Goal: Transaction & Acquisition: Purchase product/service

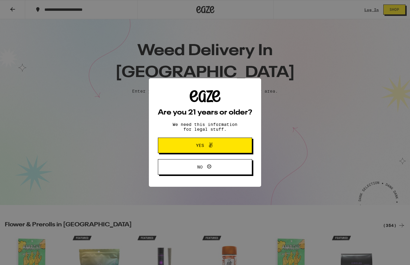
click at [179, 148] on button "Yes" at bounding box center [205, 146] width 94 height 16
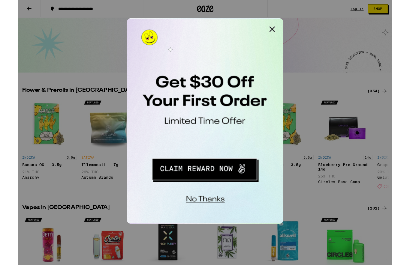
click at [201, 22] on button "Close Modal" at bounding box center [202, 24] width 12 height 12
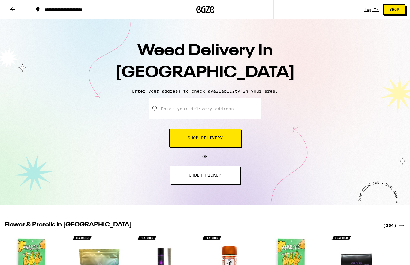
click at [199, 140] on span "Shop Delivery" at bounding box center [204, 138] width 35 height 4
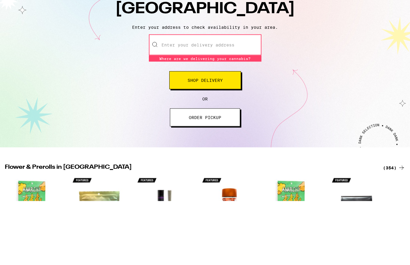
scroll to position [64, 0]
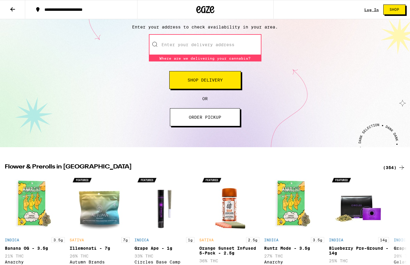
click at [177, 39] on input "Enter your delivery address" at bounding box center [205, 44] width 112 height 21
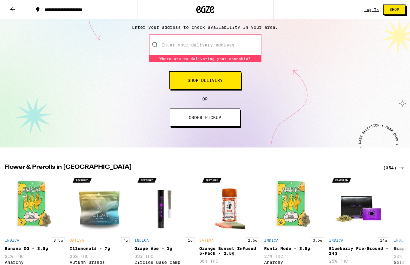
click at [192, 44] on input "Enter your delivery address" at bounding box center [205, 44] width 112 height 21
paste input "[STREET_ADDRESS][PERSON_NAME]"
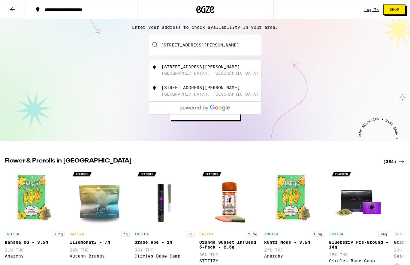
click at [212, 43] on input "[STREET_ADDRESS][PERSON_NAME]" at bounding box center [205, 44] width 112 height 21
click at [173, 69] on div "[STREET_ADDRESS][PERSON_NAME]" at bounding box center [200, 66] width 78 height 5
type input "[STREET_ADDRESS][PERSON_NAME]"
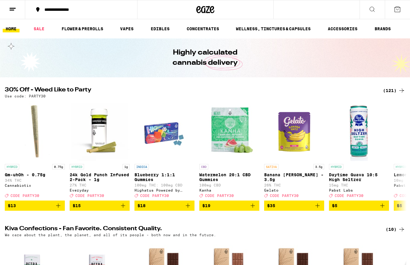
click at [189, 211] on button "$18" at bounding box center [164, 206] width 60 height 10
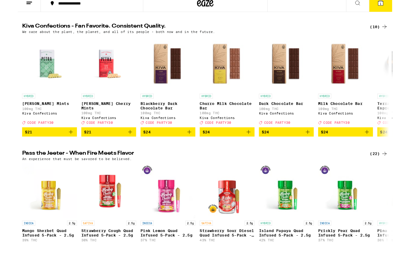
scroll to position [194, 0]
click at [385, 166] on icon "Add to bag" at bounding box center [381, 169] width 7 height 7
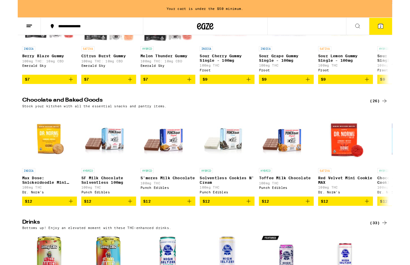
scroll to position [1618, 0]
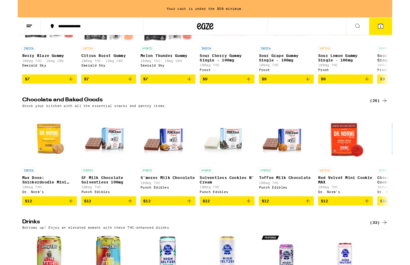
click at [123, 89] on icon "Add to bag" at bounding box center [123, 87] width 4 height 4
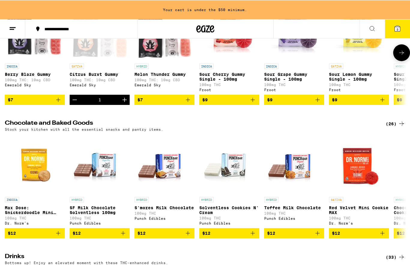
scroll to position [1603, 0]
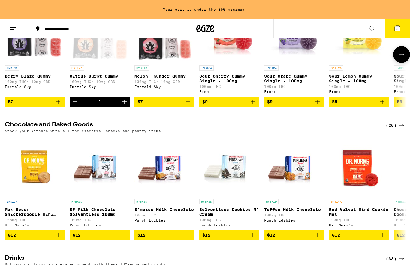
click at [402, 58] on icon at bounding box center [401, 54] width 7 height 7
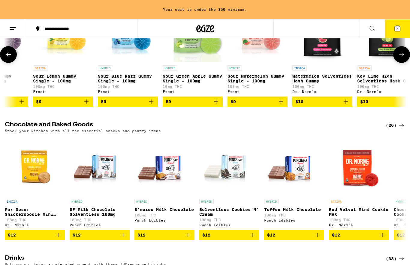
scroll to position [0, 335]
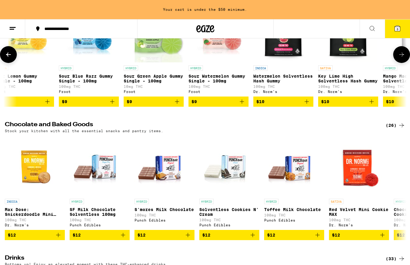
click at [49, 105] on icon "Add to bag" at bounding box center [47, 101] width 7 height 7
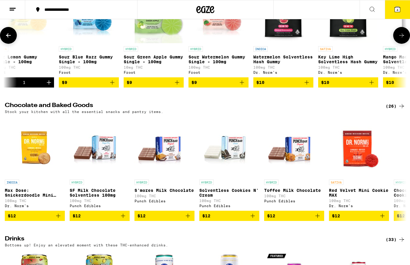
click at [406, 44] on button at bounding box center [401, 35] width 17 height 17
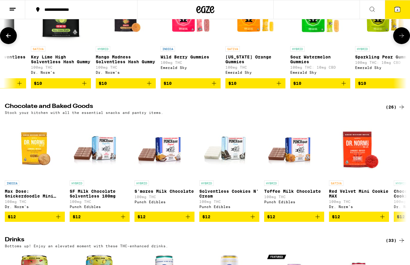
scroll to position [0, 669]
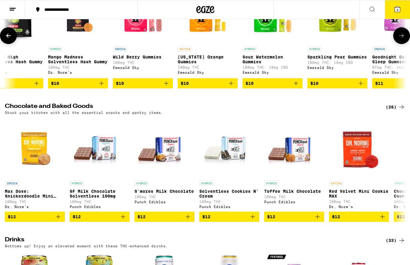
click at [402, 38] on icon at bounding box center [401, 36] width 5 height 4
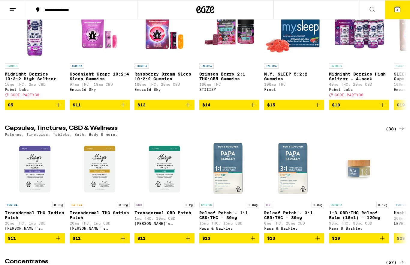
scroll to position [1997, 0]
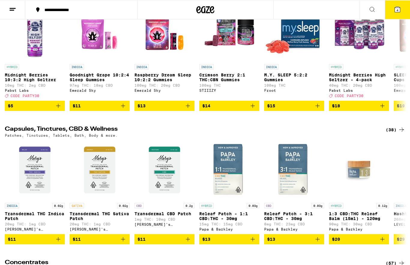
click at [123, 108] on icon "Add to bag" at bounding box center [123, 106] width 4 height 4
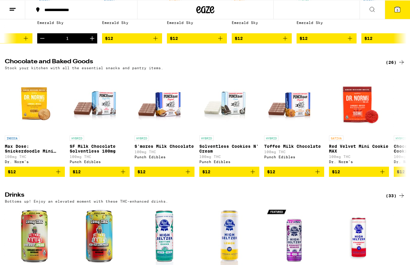
scroll to position [1632, 0]
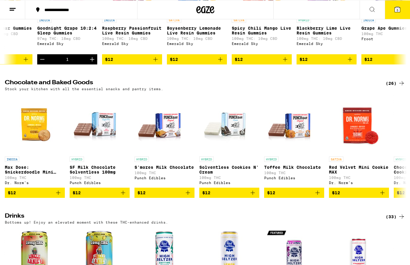
click at [395, 10] on icon at bounding box center [396, 9] width 5 height 5
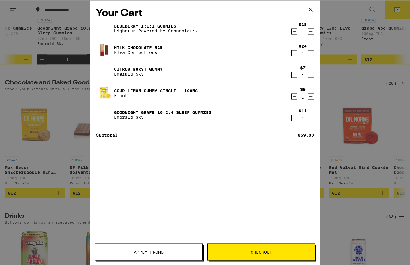
scroll to position [1632, 0]
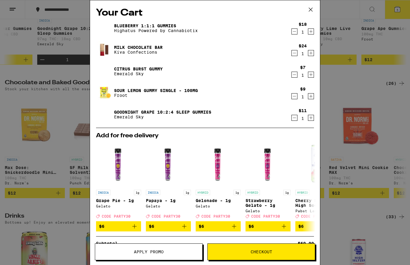
click at [269, 251] on span "Checkout" at bounding box center [261, 252] width 22 height 4
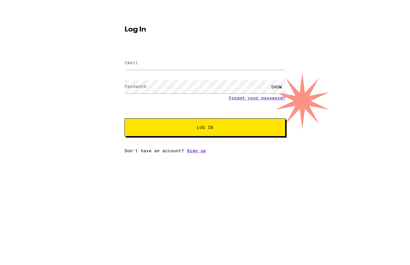
scroll to position [0, 0]
click at [196, 161] on link "Sign up" at bounding box center [196, 163] width 19 height 5
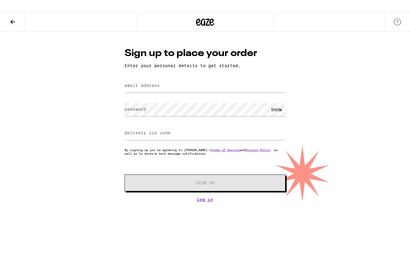
click at [133, 72] on label "email address" at bounding box center [141, 72] width 35 height 5
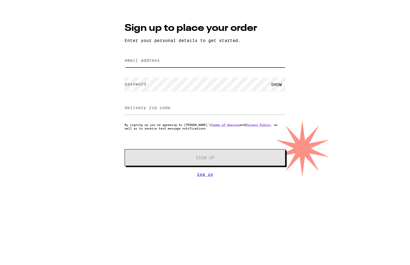
type input "[EMAIL_ADDRESS][DOMAIN_NAME]"
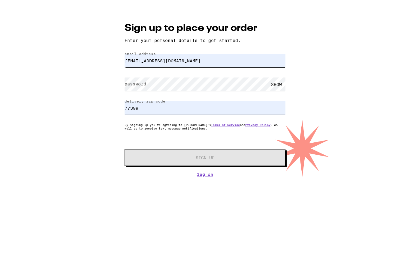
scroll to position [0, 0]
click at [145, 114] on input "77399" at bounding box center [204, 120] width 161 height 13
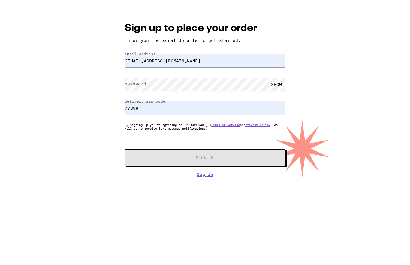
scroll to position [0, 0]
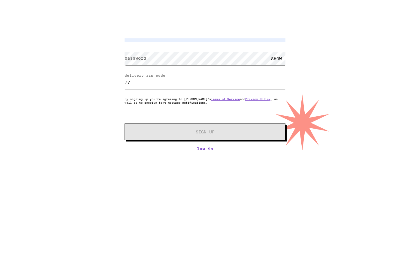
type input "7"
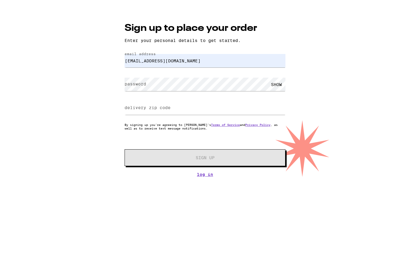
click at [136, 118] on label "delivery zip code" at bounding box center [147, 120] width 46 height 5
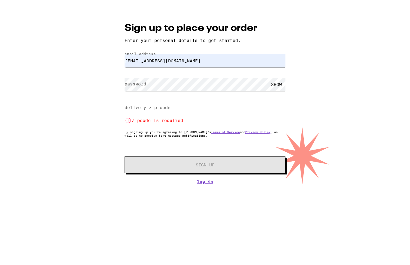
scroll to position [0, 0]
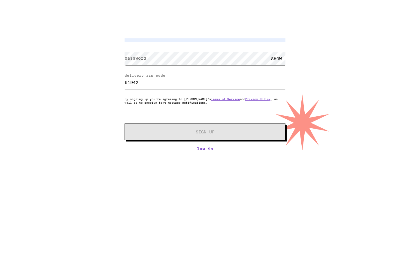
type input "91942"
click at [139, 94] on label "password" at bounding box center [135, 96] width 22 height 5
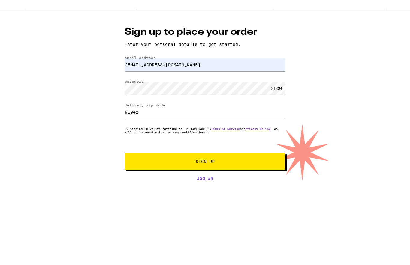
click at [151, 168] on span "Sign Up" at bounding box center [204, 170] width 119 height 4
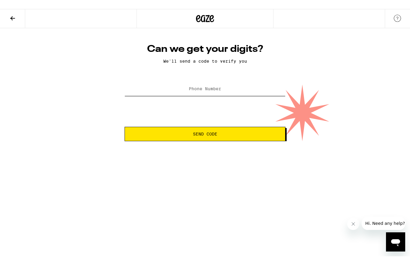
click at [142, 82] on input "Phone Number" at bounding box center [204, 79] width 161 height 13
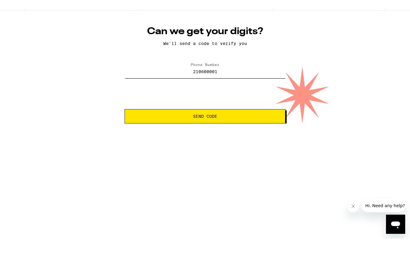
type input "[PHONE_NUMBER]"
click at [146, 118] on button "Send Code" at bounding box center [204, 125] width 161 height 14
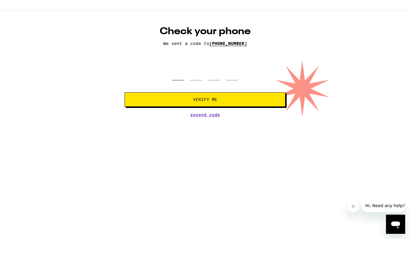
click at [176, 71] on input "tel" at bounding box center [178, 80] width 12 height 18
type input "9"
type input "5"
type input "2"
click at [177, 73] on input "tel" at bounding box center [178, 80] width 12 height 18
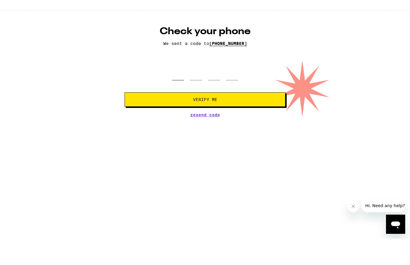
type input "9"
type input "5"
type input "2"
type input "0"
click at [142, 101] on button "Verify Me" at bounding box center [204, 108] width 161 height 14
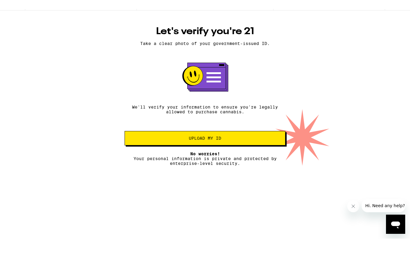
click at [155, 140] on button "Upload my ID" at bounding box center [204, 147] width 161 height 14
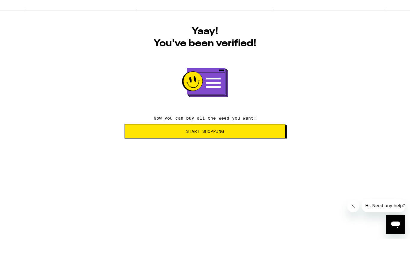
click at [265, 133] on button "Start Shopping" at bounding box center [204, 140] width 161 height 14
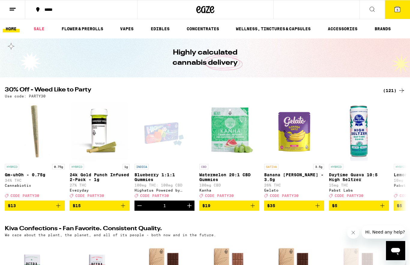
click at [395, 8] on icon at bounding box center [396, 9] width 5 height 5
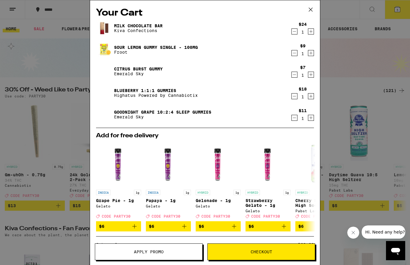
click at [287, 249] on button "Checkout" at bounding box center [261, 251] width 108 height 17
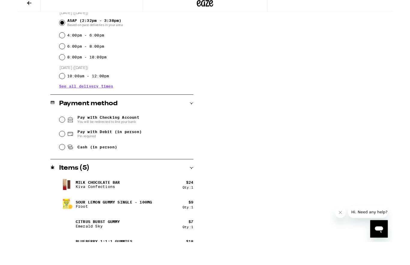
scroll to position [171, 0]
click at [49, 168] on input "Pay with Debit (in person) Pin required" at bounding box center [49, 171] width 6 height 6
radio input "true"
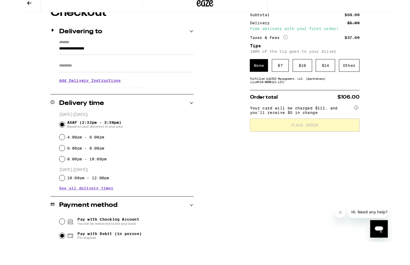
scroll to position [60, 0]
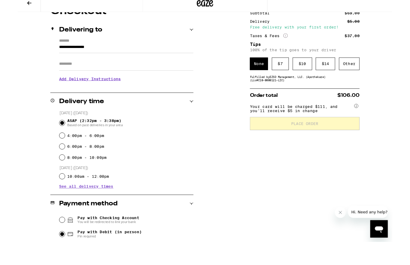
click at [286, 88] on div "$ 7" at bounding box center [287, 95] width 19 height 14
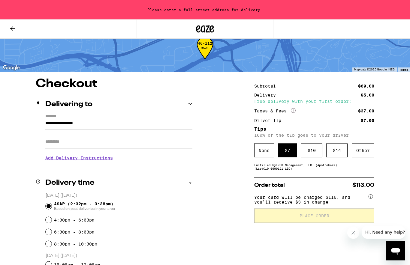
scroll to position [14, 0]
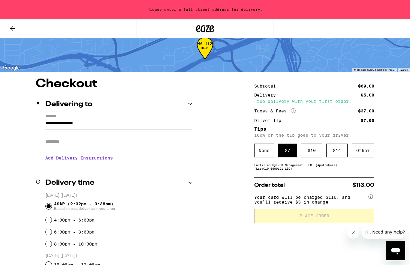
click at [114, 127] on input "**********" at bounding box center [118, 125] width 147 height 10
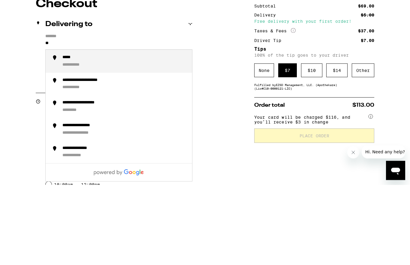
type input "*"
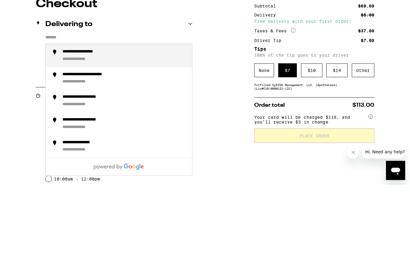
click at [61, 114] on input "*******" at bounding box center [118, 119] width 147 height 10
paste input "**********"
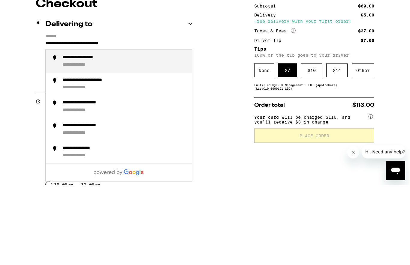
click at [94, 120] on input "**********" at bounding box center [118, 125] width 147 height 10
click at [94, 114] on label "*******" at bounding box center [118, 117] width 147 height 6
click at [94, 120] on input "**********" at bounding box center [118, 125] width 147 height 10
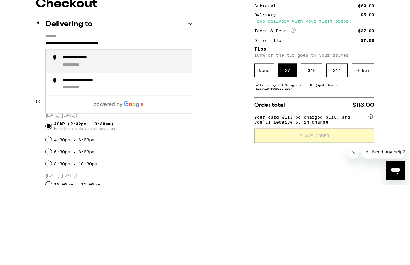
click at [94, 120] on input "**********" at bounding box center [118, 125] width 147 height 10
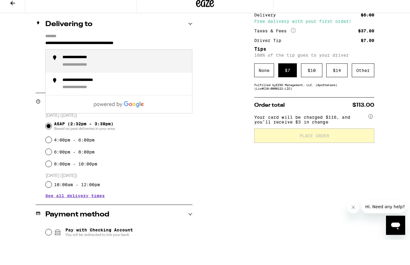
click at [190, 171] on div "6:00pm - 8:00pm" at bounding box center [119, 177] width 147 height 12
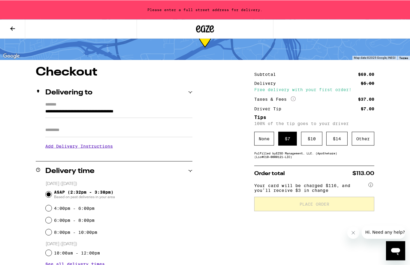
scroll to position [0, 0]
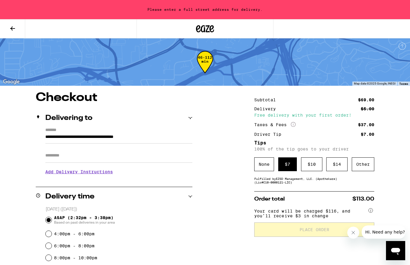
click at [179, 143] on input "**********" at bounding box center [118, 138] width 147 height 10
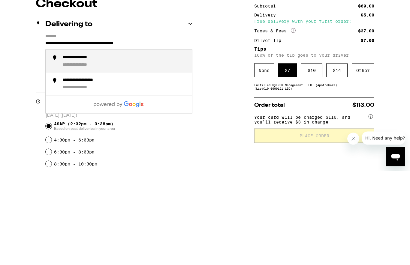
click at [101, 156] on div "**********" at bounding box center [83, 159] width 43 height 6
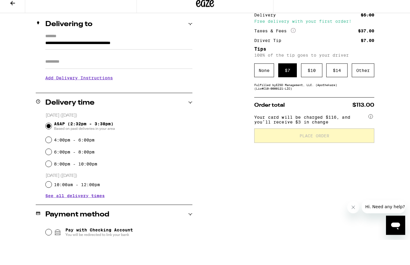
type input "**********"
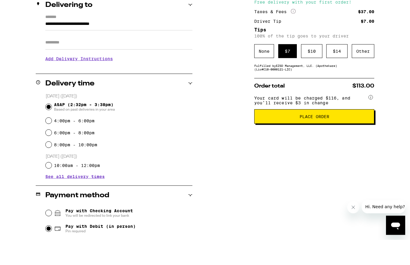
click at [64, 61] on input "Apt/Suite" at bounding box center [118, 68] width 147 height 14
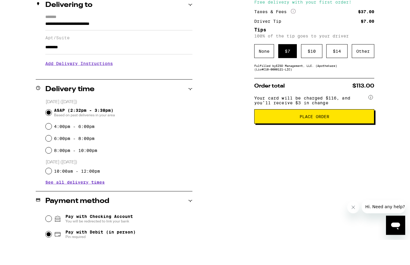
type input "********"
click at [301, 140] on span "Place Order" at bounding box center [314, 142] width 30 height 4
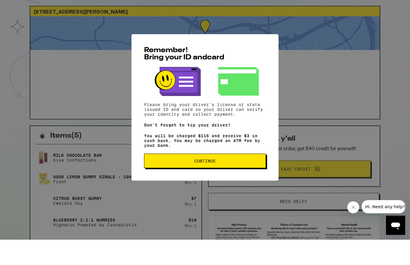
click at [206, 184] on span "Continue" at bounding box center [205, 186] width 22 height 4
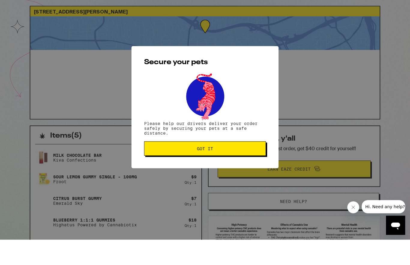
click at [207, 172] on span "Got it" at bounding box center [205, 174] width 16 height 4
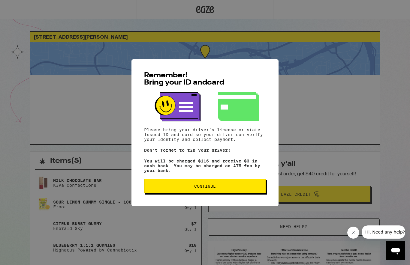
click at [225, 188] on span "Continue" at bounding box center [205, 186] width 112 height 4
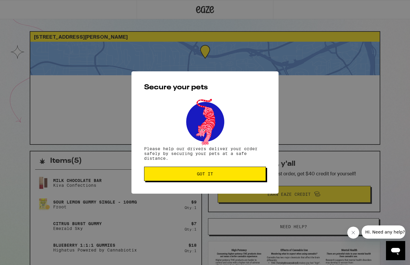
click at [208, 176] on span "Got it" at bounding box center [205, 174] width 16 height 4
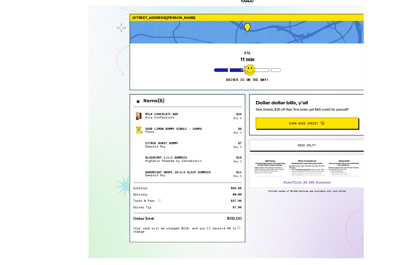
scroll to position [128, 0]
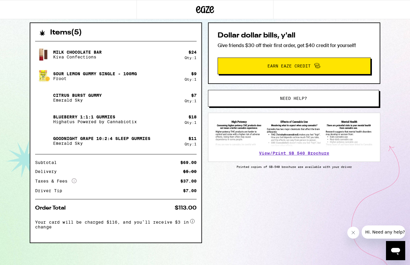
click at [353, 232] on icon "Close message from company" at bounding box center [353, 232] width 5 height 5
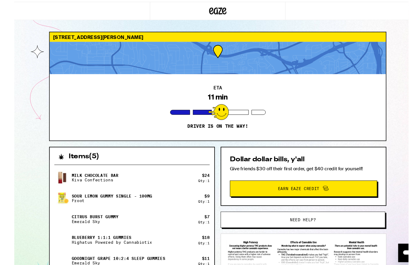
scroll to position [4, 0]
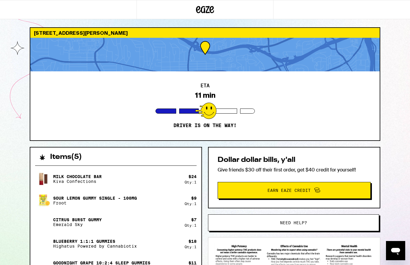
click at [217, 60] on div at bounding box center [204, 55] width 349 height 34
